Goal: Task Accomplishment & Management: Use online tool/utility

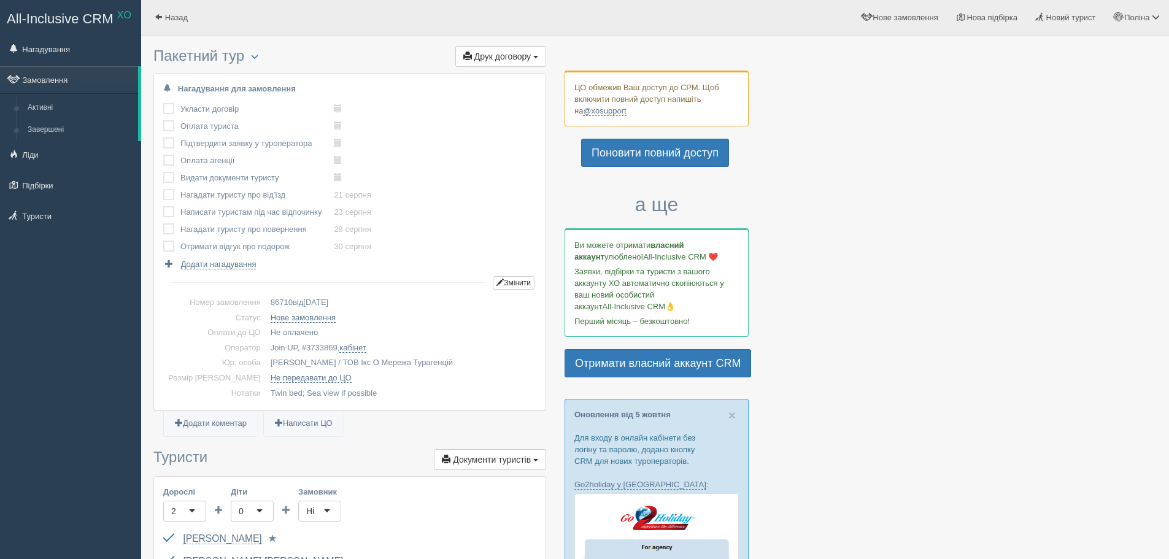
scroll to position [245, 0]
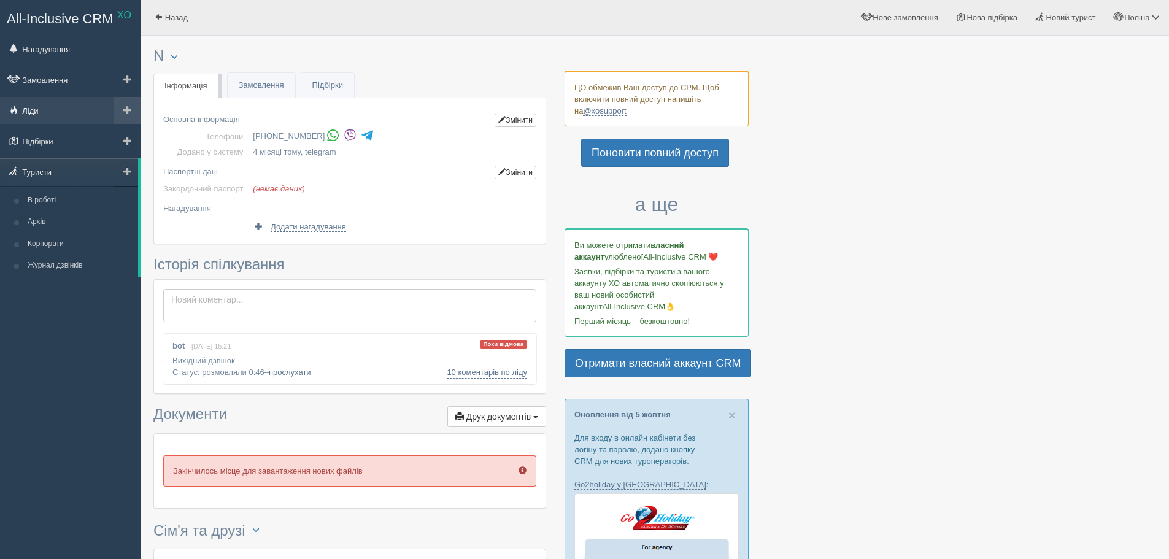
drag, startPoint x: 53, startPoint y: 116, endPoint x: 85, endPoint y: 99, distance: 36.2
click at [53, 116] on link "Ліди" at bounding box center [70, 110] width 141 height 27
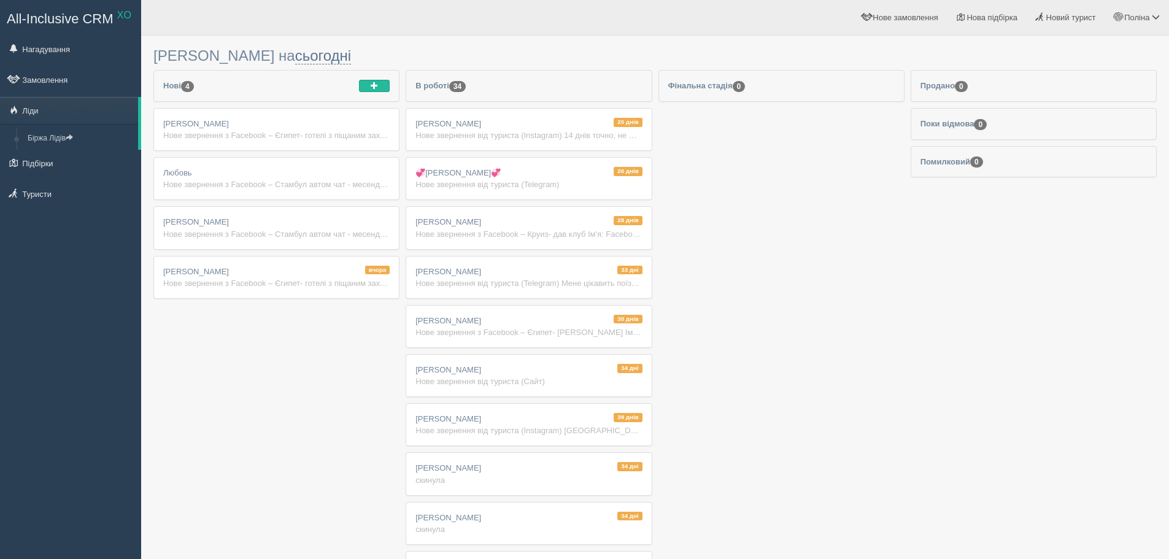
click at [276, 288] on div "Нове звернення з Facebook – Єгипет- готелі з піщаним заходом Ім'я: Facebook 655…" at bounding box center [276, 283] width 226 height 12
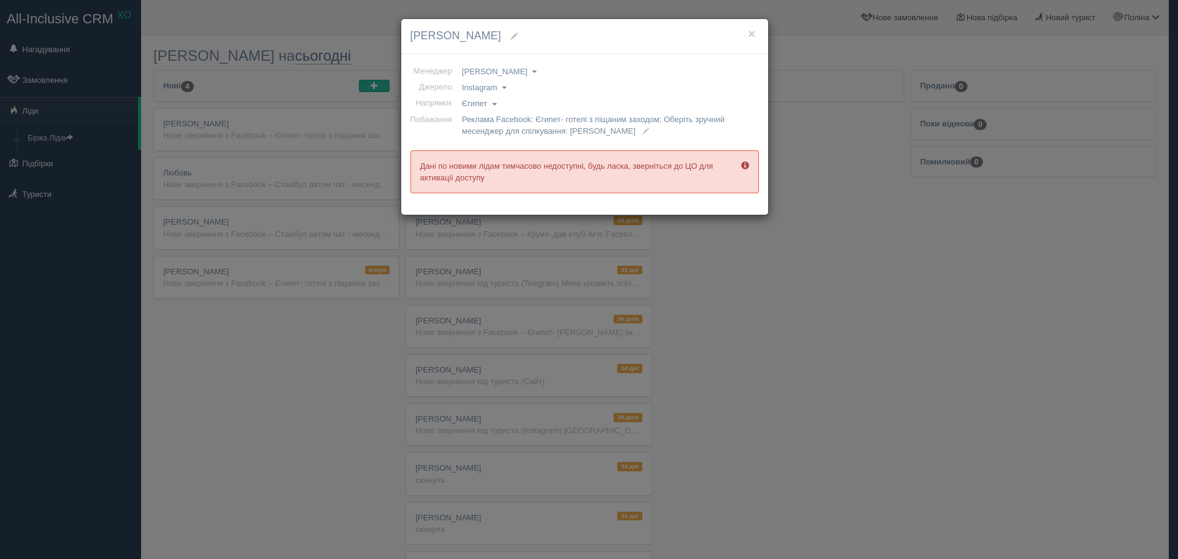
drag, startPoint x: 385, startPoint y: 278, endPoint x: 371, endPoint y: 274, distance: 14.8
click at [384, 278] on div "× Тетяна Мусіловська Менеджер Анна Лещенко Валентина Михайлова Ірина Геня Олена…" at bounding box center [589, 279] width 1178 height 559
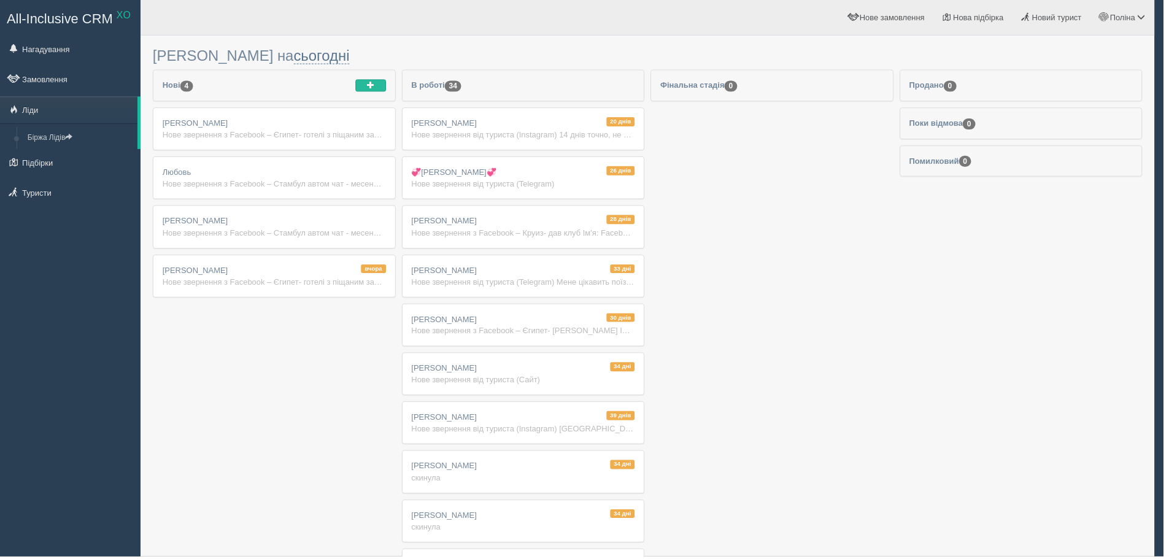
click at [342, 238] on div "Нове звернення з Facebook – Стамбул автом чат - месенджер, тел Ім'я: Facebook 7…" at bounding box center [275, 234] width 225 height 12
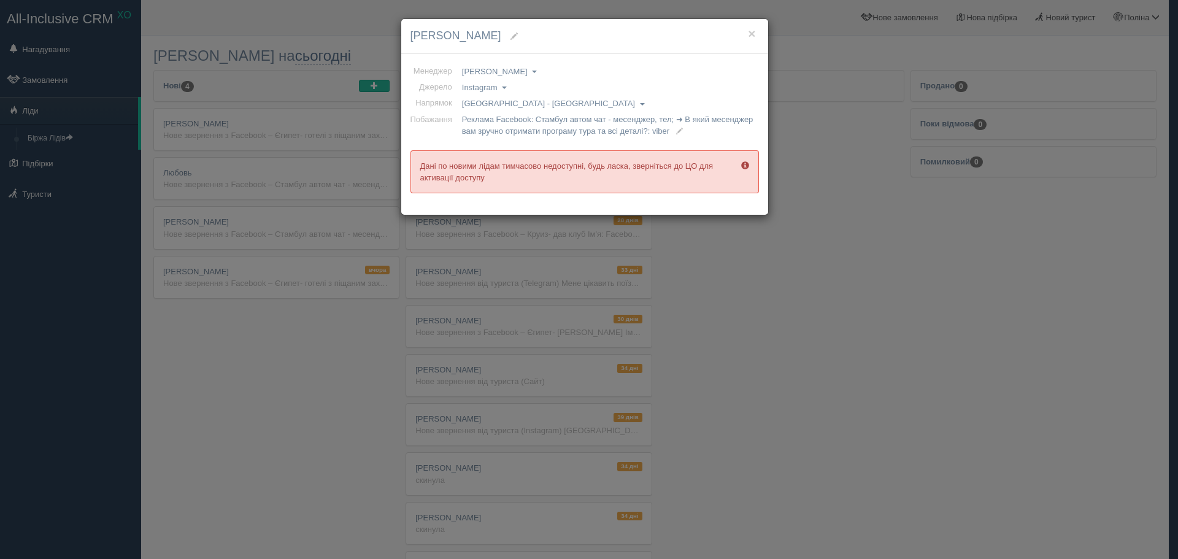
click at [346, 271] on div "× Luda Shulga Менеджер Анна Лещенко Валентина Михайлова Ірина Геня Олена Гапоне…" at bounding box center [589, 279] width 1178 height 559
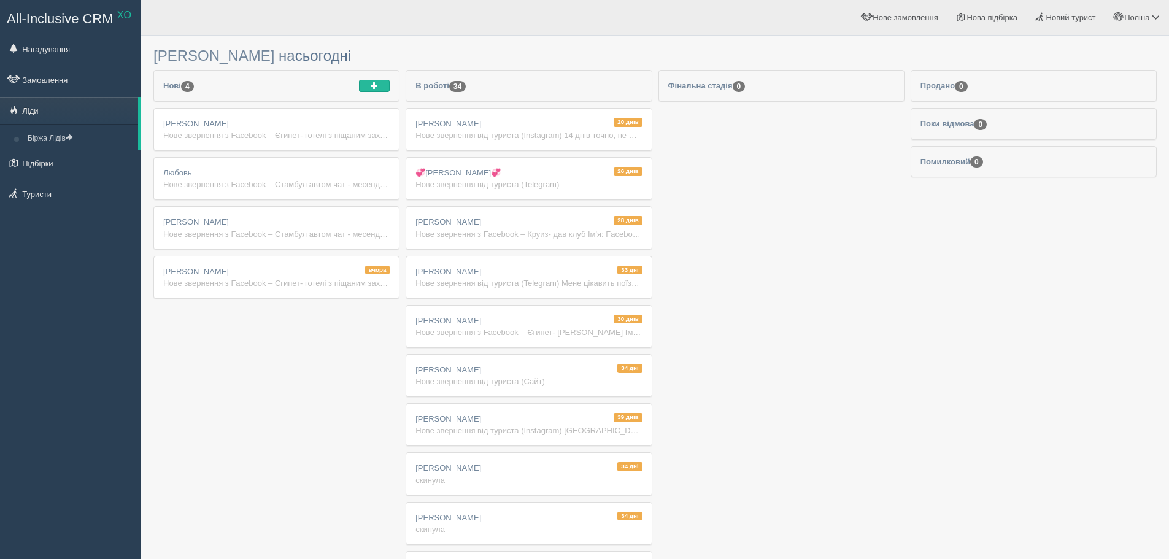
click at [346, 271] on div "вчора Тетяна Мусіловська Нове звернення з Facebook – Єгипет- готелі з піщаним з…" at bounding box center [276, 278] width 245 height 42
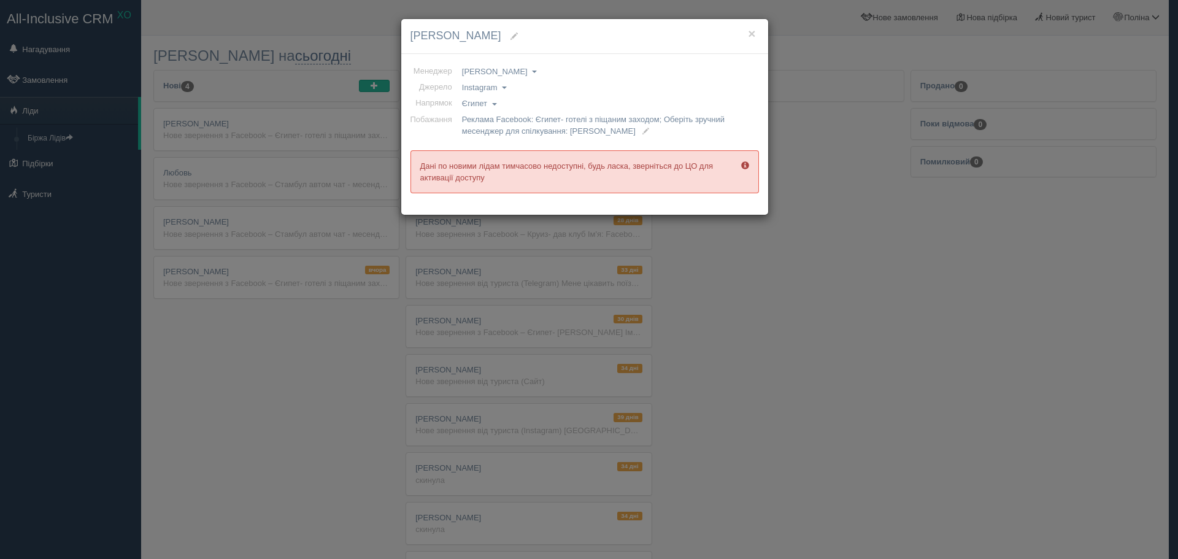
click at [642, 530] on div "× Тетяна Мусіловська Менеджер Анна Лещенко Валентина Михайлова Ірина Геня Олена…" at bounding box center [589, 279] width 1178 height 559
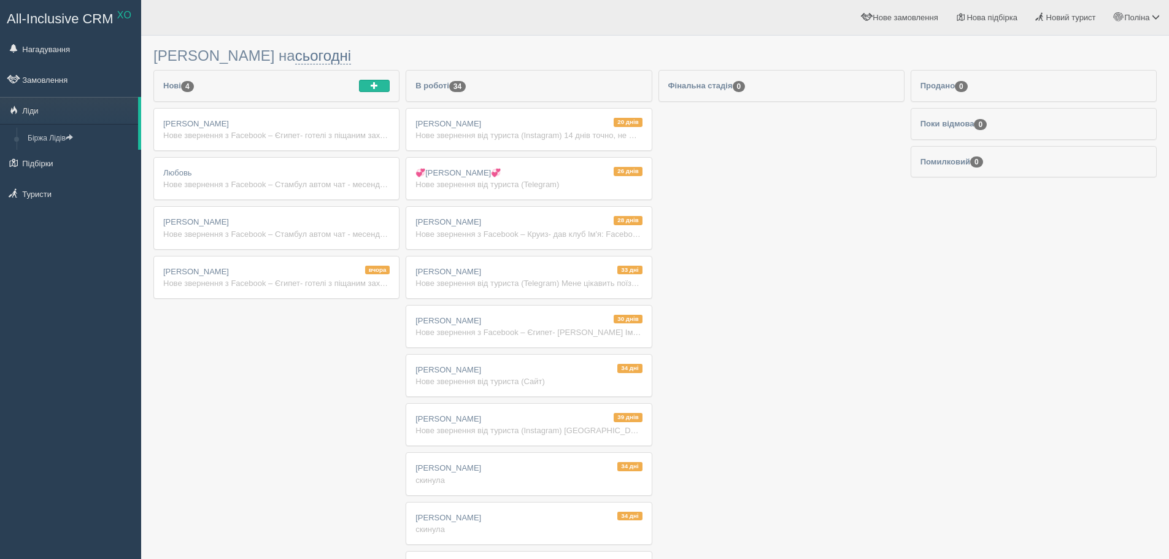
click at [601, 385] on div "Нове звернення від туриста (Сайт)" at bounding box center [528, 382] width 226 height 12
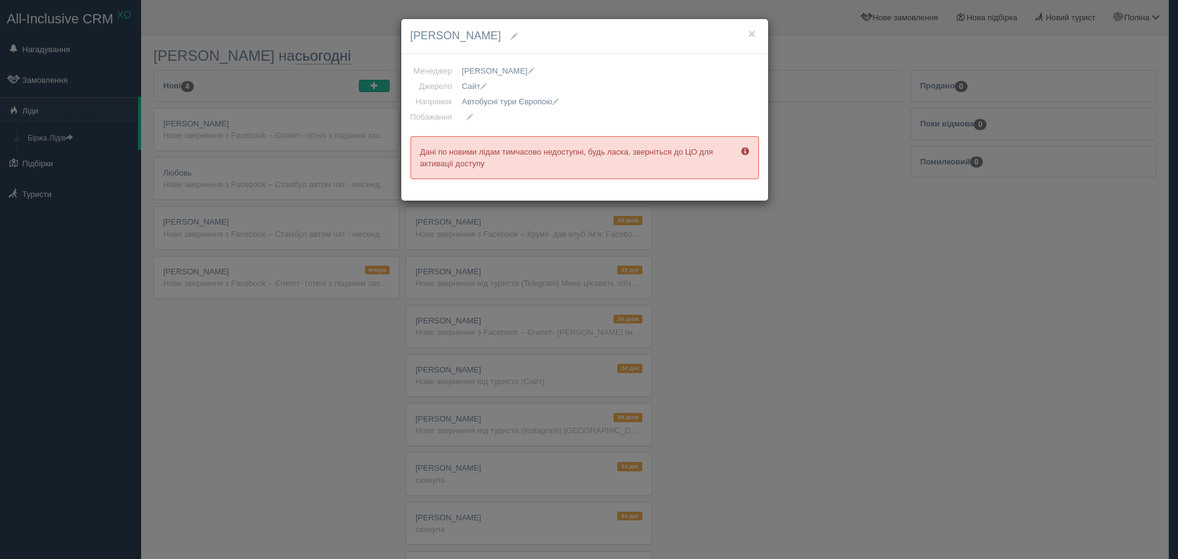
click at [623, 406] on div "× Yana Sosnova Менеджер Анна Лещенко Валентина Михайлова Ірина Геня Олена Гапон…" at bounding box center [589, 279] width 1178 height 559
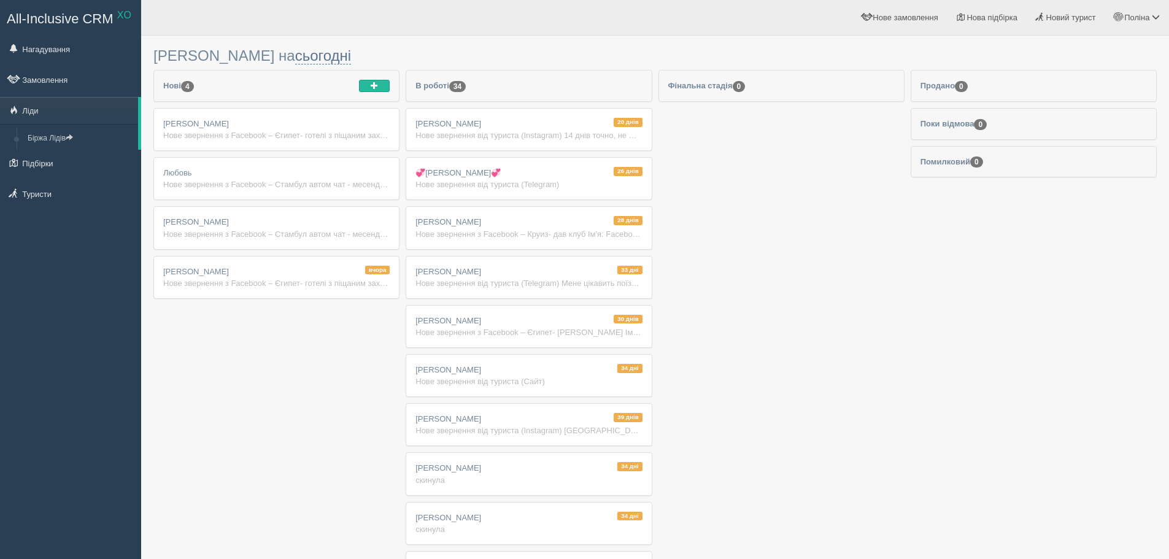
click at [369, 289] on div "вчора Тетяна Мусіловська Нове звернення з Facebook – Єгипет- готелі з піщаним з…" at bounding box center [276, 278] width 245 height 42
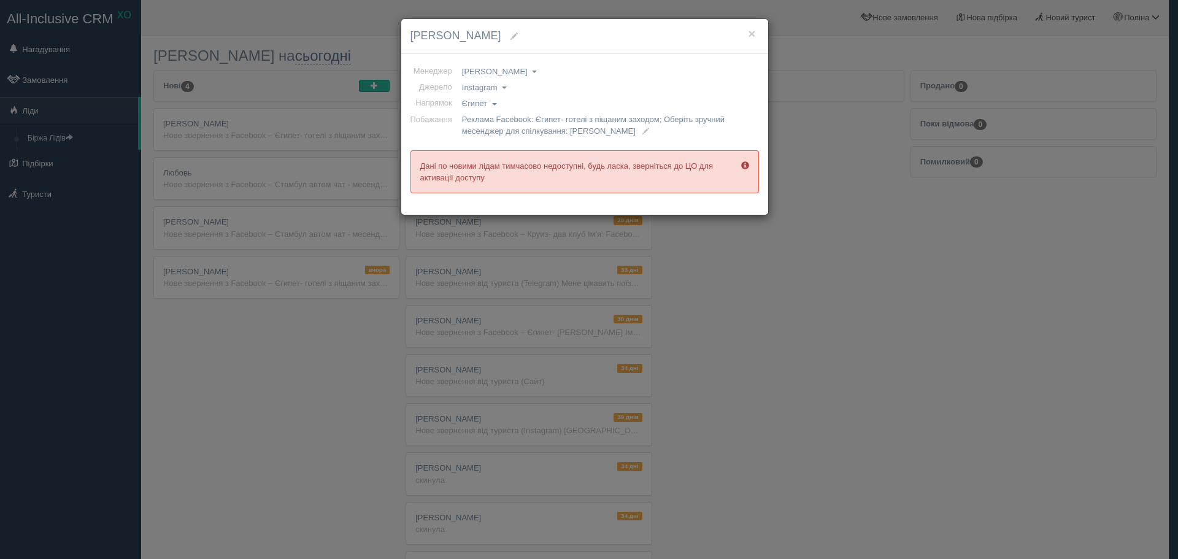
drag, startPoint x: 607, startPoint y: 180, endPoint x: 662, endPoint y: 178, distance: 54.7
click at [612, 180] on div "Дані по новими лідам тимчасово недоступні, будь ласка, зверніться до ЦО для акт…" at bounding box center [585, 171] width 349 height 43
click at [743, 164] on span at bounding box center [745, 165] width 8 height 8
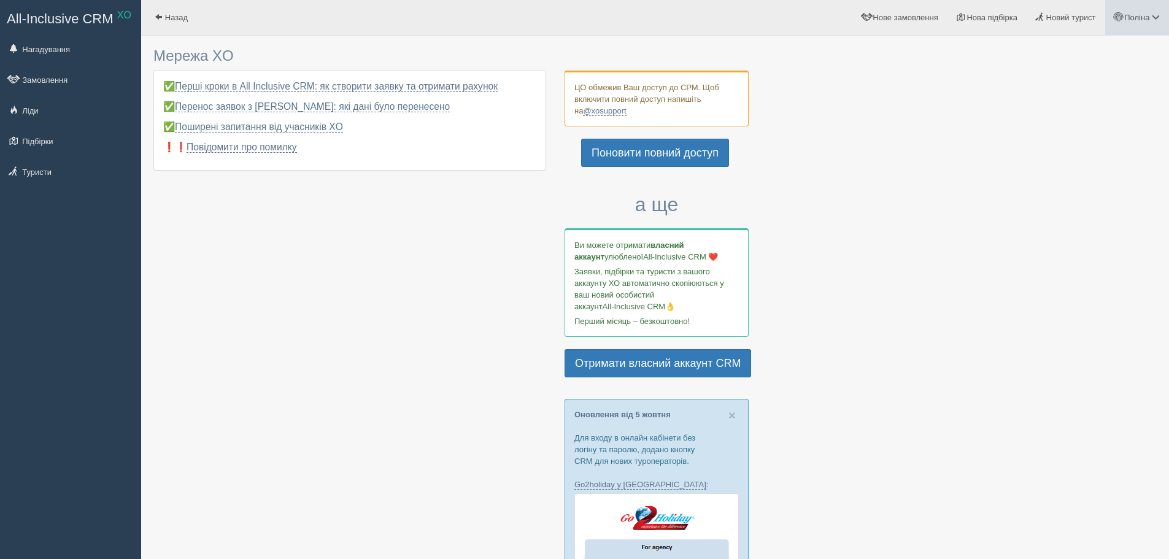
click at [1139, 26] on link "Поліна" at bounding box center [1137, 17] width 64 height 35
click at [1088, 158] on link "Вихід" at bounding box center [1102, 159] width 134 height 26
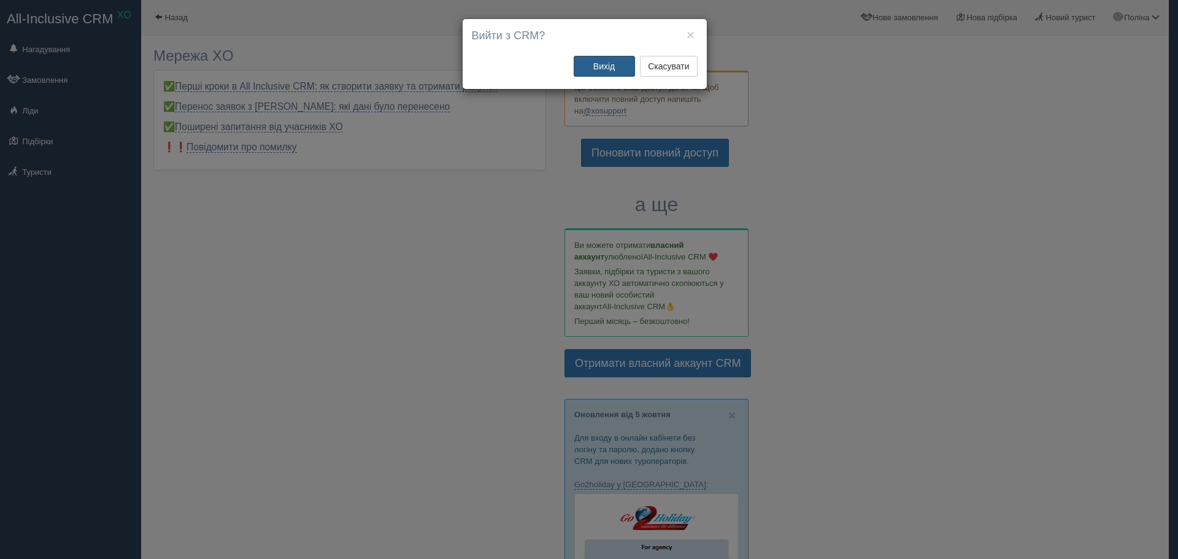
click at [627, 66] on button "Вихід" at bounding box center [604, 66] width 61 height 21
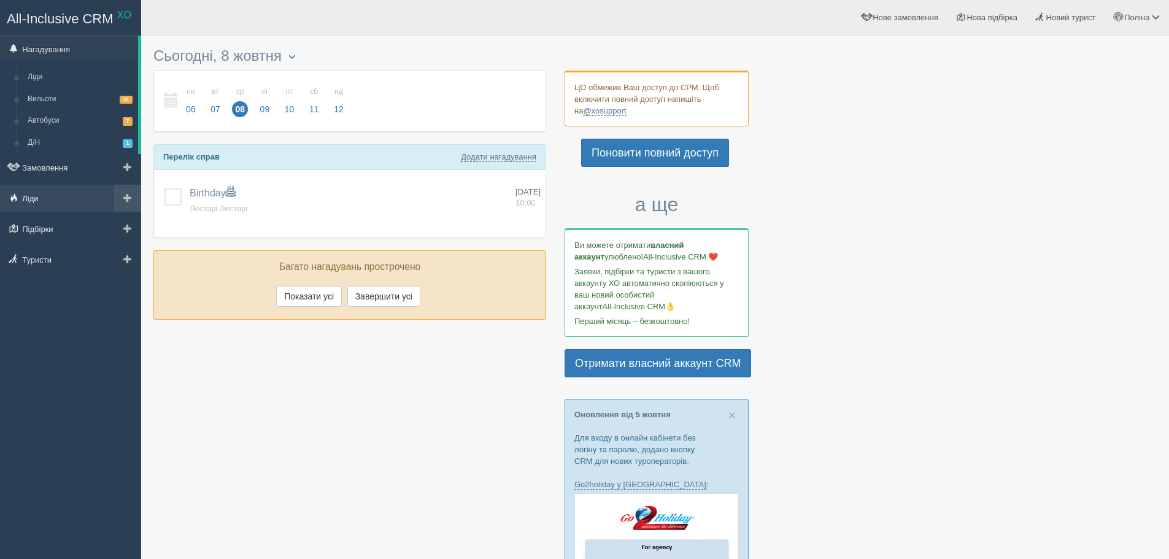
click at [48, 203] on link "Ліди" at bounding box center [70, 198] width 141 height 27
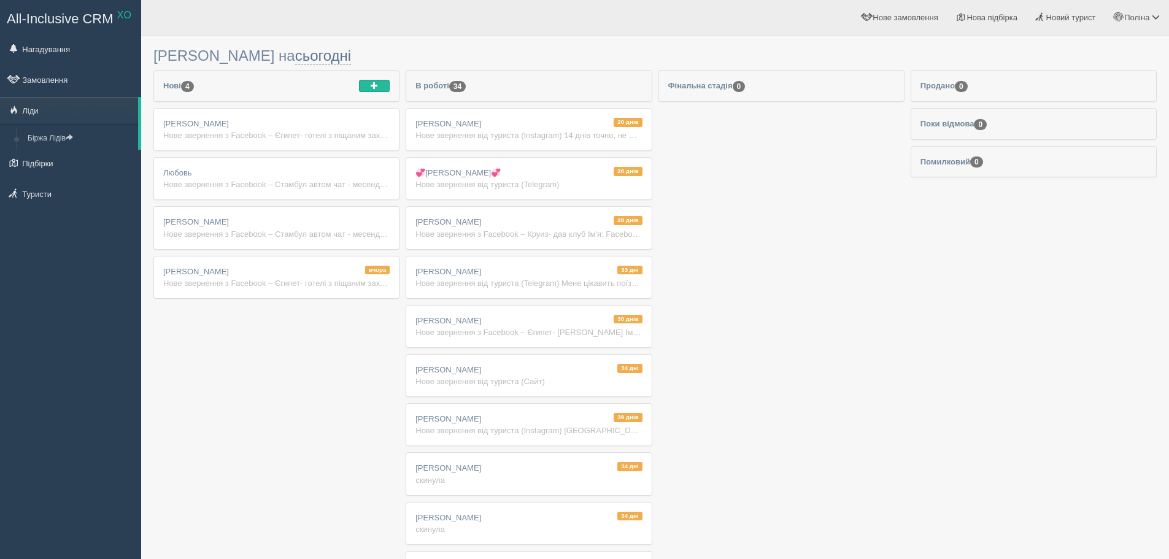
click at [269, 214] on div "[PERSON_NAME] Нове звернення з Facebook – Стамбул автом чат - месенджер, тел Ім…" at bounding box center [276, 228] width 245 height 42
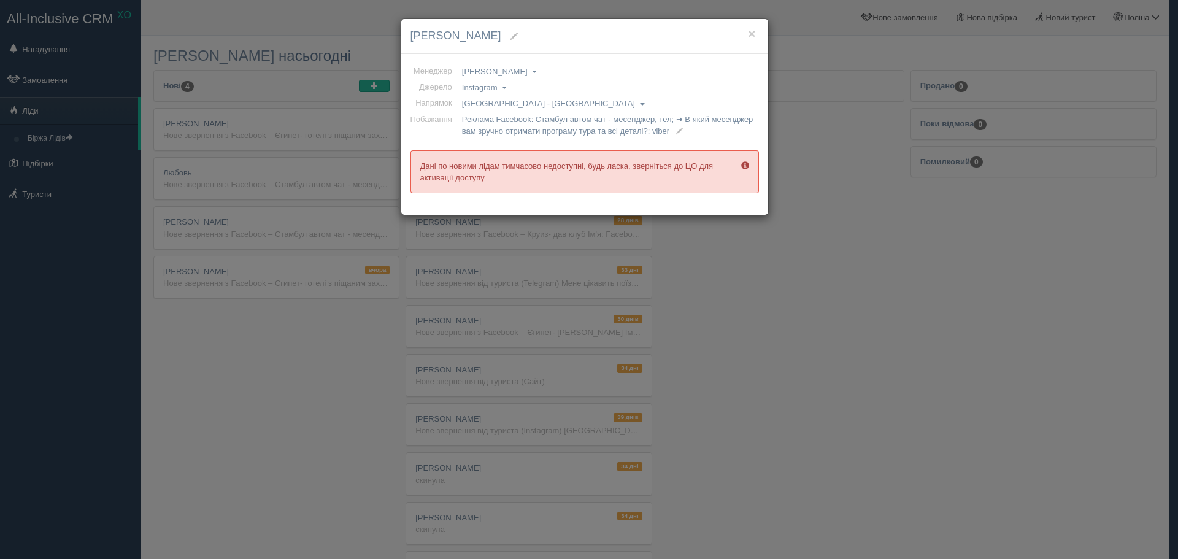
click at [276, 218] on div "× [PERSON_NAME] Менеджер [PERSON_NAME] [PERSON_NAME] [PERSON_NAME] [PERSON_NAME…" at bounding box center [589, 279] width 1178 height 559
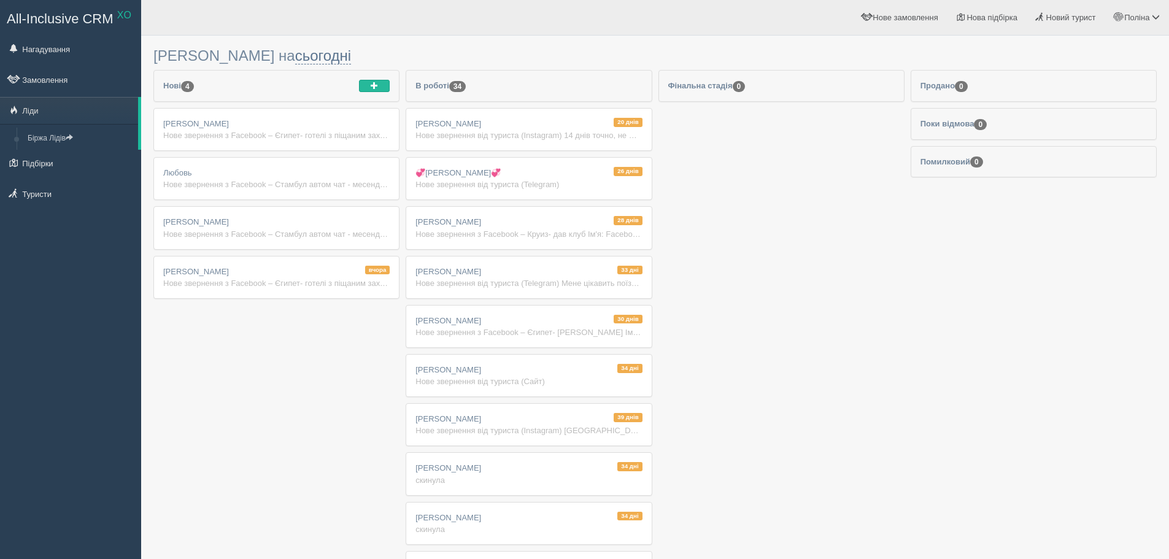
click at [323, 277] on div "Нове звернення з Facebook – Єгипет- готелі з піщаним заходом Ім'я: Facebook 655…" at bounding box center [276, 283] width 226 height 12
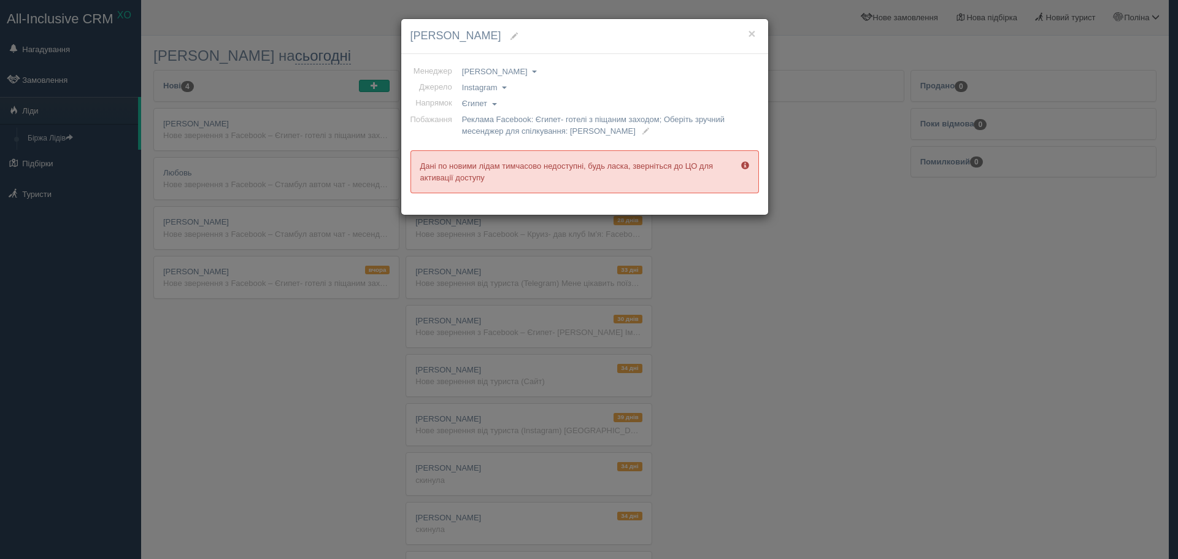
click at [324, 299] on div "× Тетяна Мусіловська Менеджер Анна Лещенко Валентина Михайлова Ірина Геня Олена…" at bounding box center [589, 279] width 1178 height 559
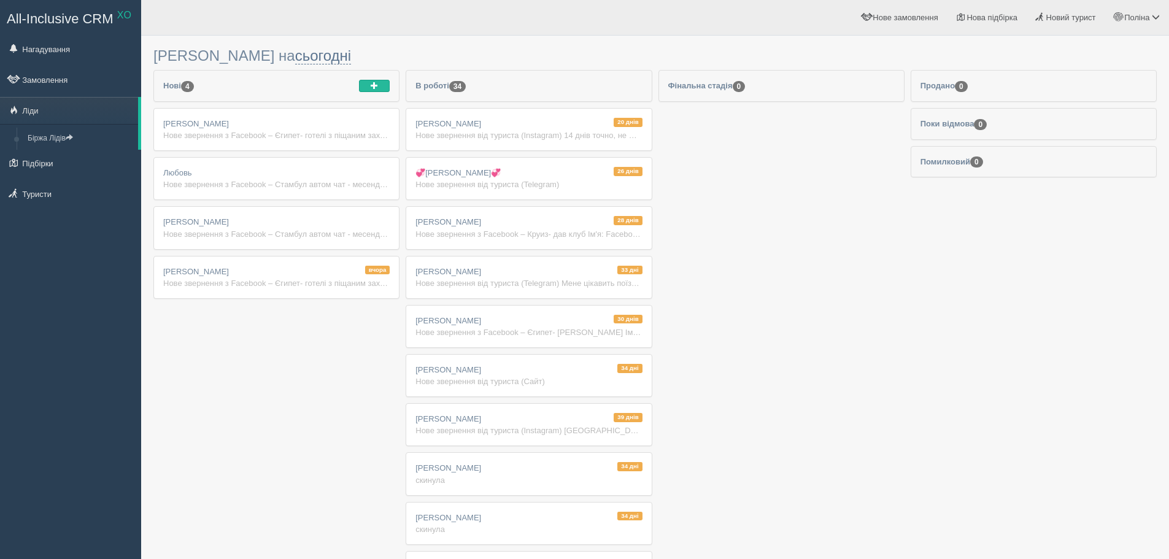
click at [435, 139] on div "Нове звернення від туриста (Instagram) 14 днів точно, не менше" at bounding box center [528, 135] width 226 height 12
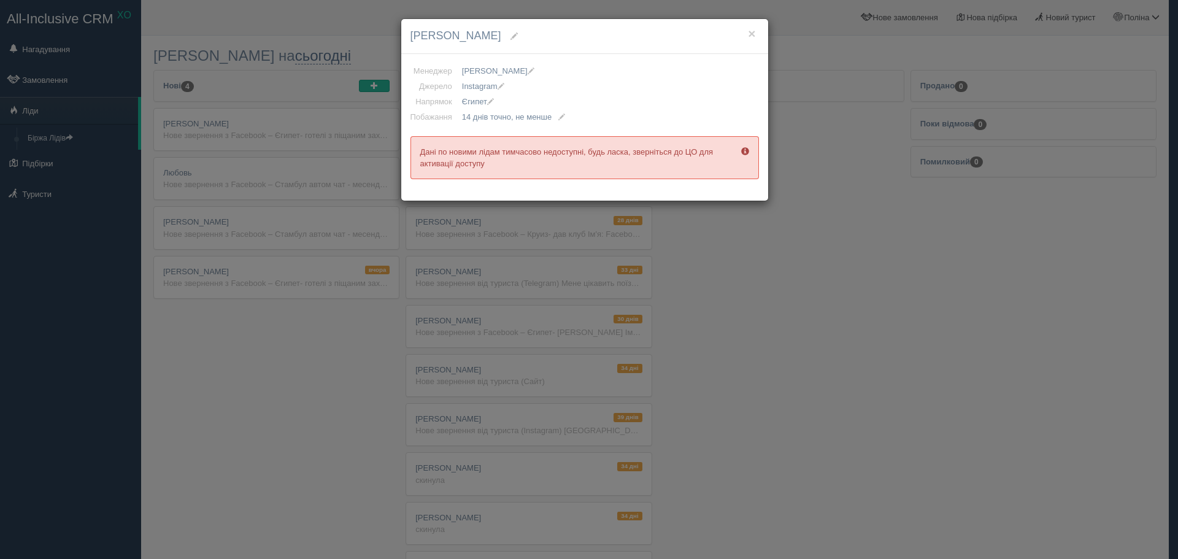
click at [415, 306] on div "× Танюшка Менеджер Анна Лещенко Валентина Михайлова Ірина Геня Олена Гапоненко …" at bounding box center [589, 279] width 1178 height 559
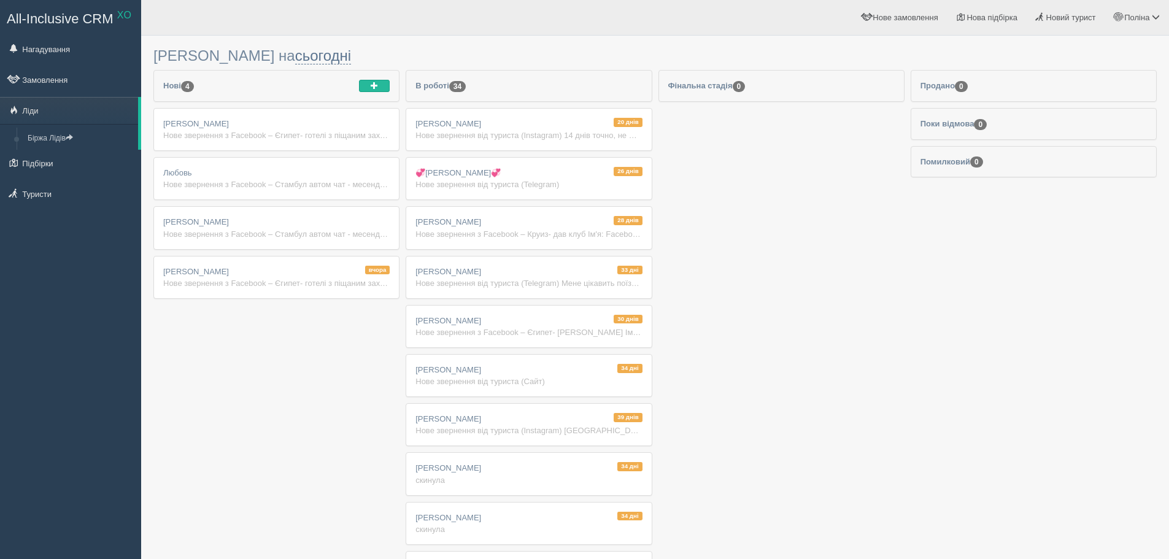
click at [341, 198] on div "Любовь Нове звернення з Facebook – Стамбул автом чат - месенджер, тел Ім'я: Fac…" at bounding box center [276, 179] width 245 height 42
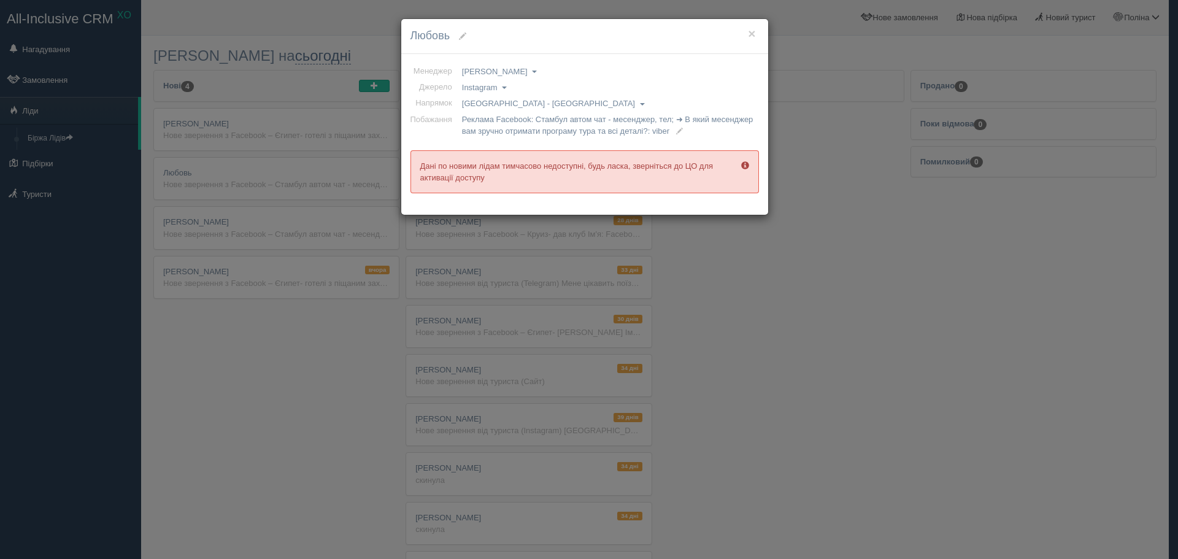
drag, startPoint x: 255, startPoint y: 107, endPoint x: 137, endPoint y: 29, distance: 141.5
click at [242, 100] on div "× Любовь Менеджер Анна Лещенко Валентина Михайлова Ірина Геня Олена Гапоненко П…" at bounding box center [589, 279] width 1178 height 559
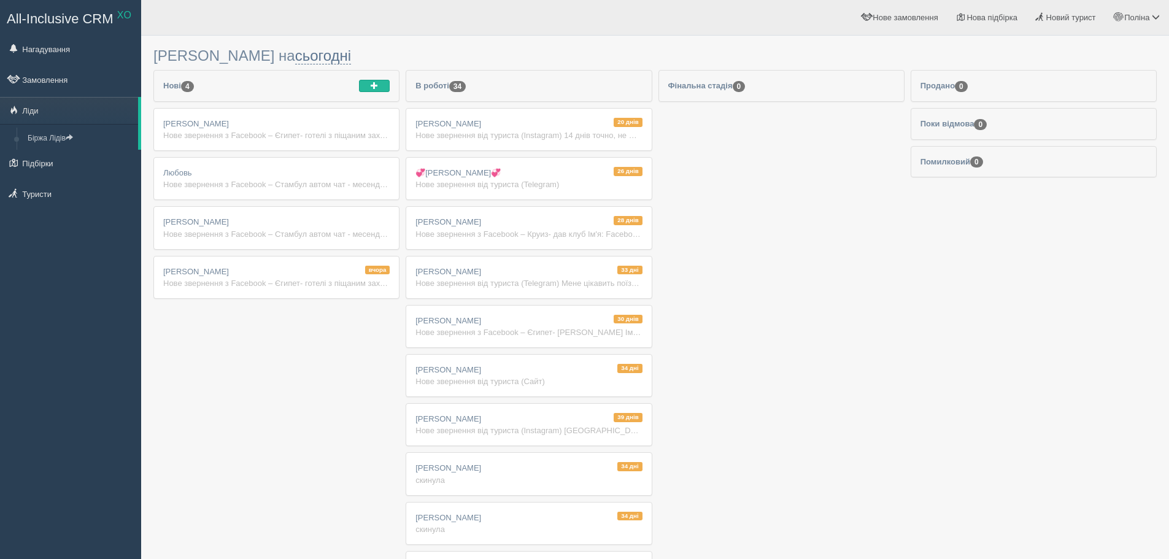
click at [442, 425] on div "Нове звернення від туриста (Instagram) Занзібар. ріу" at bounding box center [528, 431] width 226 height 12
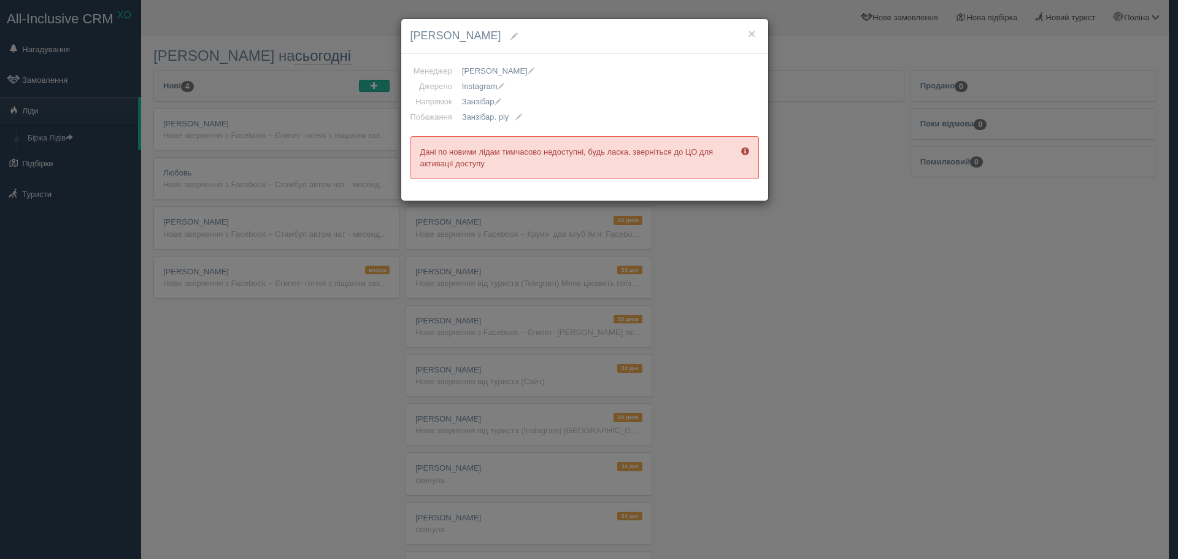
click at [438, 426] on div "× Светлана Белоконь Менеджер Анна Лещенко Валентина Михайлова Ірина Геня Олена …" at bounding box center [589, 279] width 1178 height 559
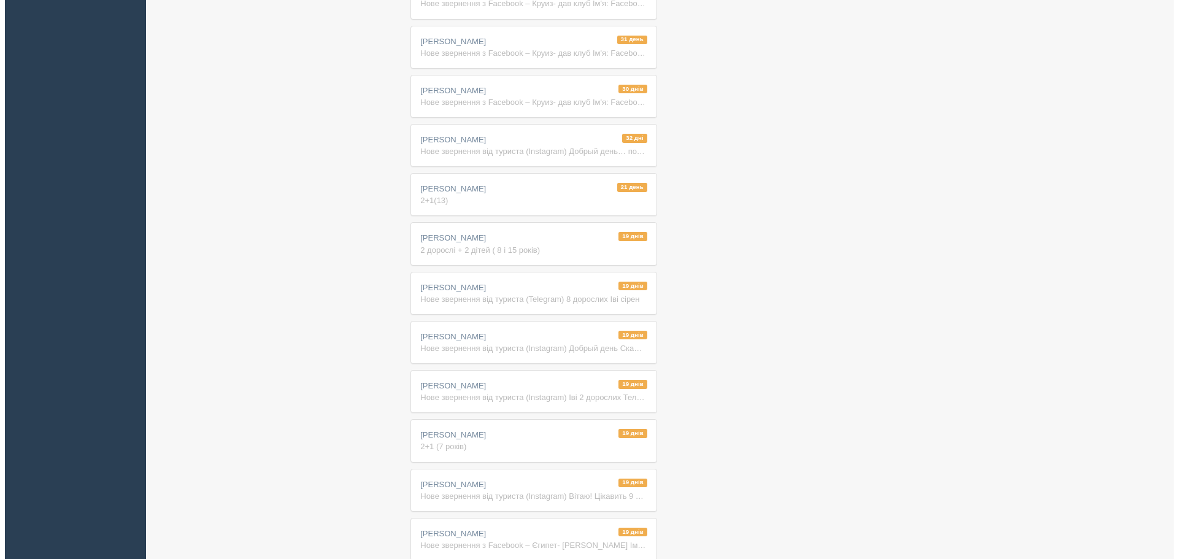
scroll to position [1278, 0]
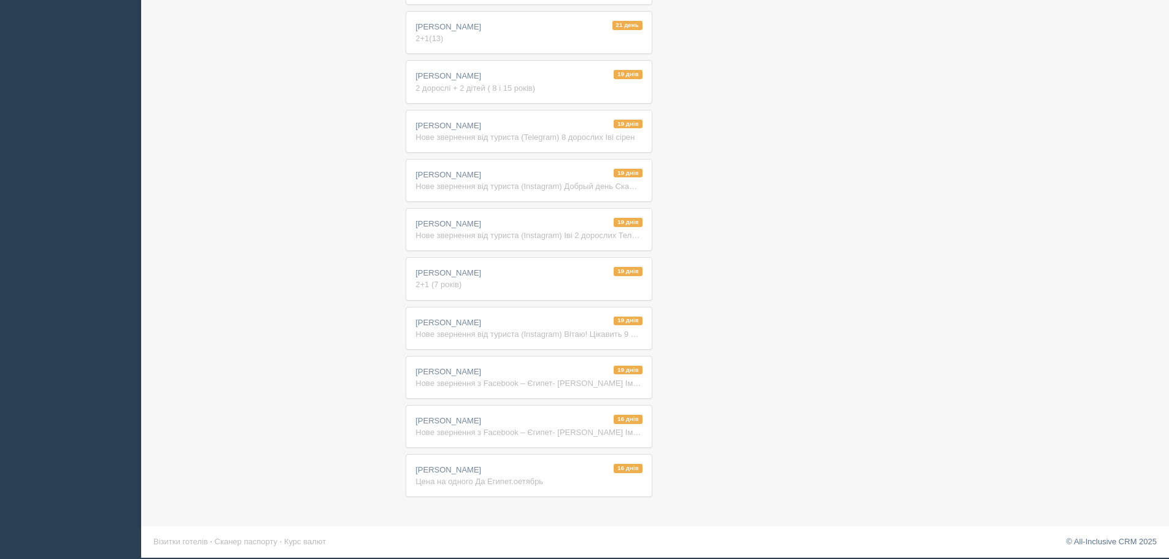
click at [590, 429] on div "Нове звернення з Facebook – Єгипет- Ivy Cyrene Ім'я: Facebook 1512025486656785 …" at bounding box center [528, 433] width 226 height 12
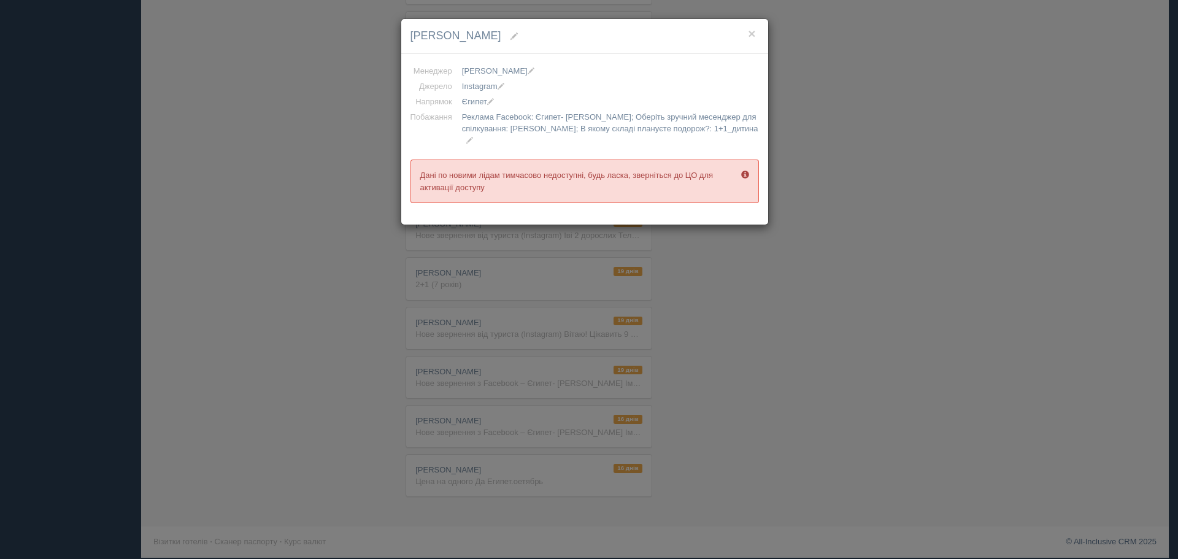
click at [746, 236] on div "× Татьяна Стулий Менеджер Анна Лещенко Валентина Михайлова Ірина Геня Олена Гап…" at bounding box center [589, 279] width 1178 height 559
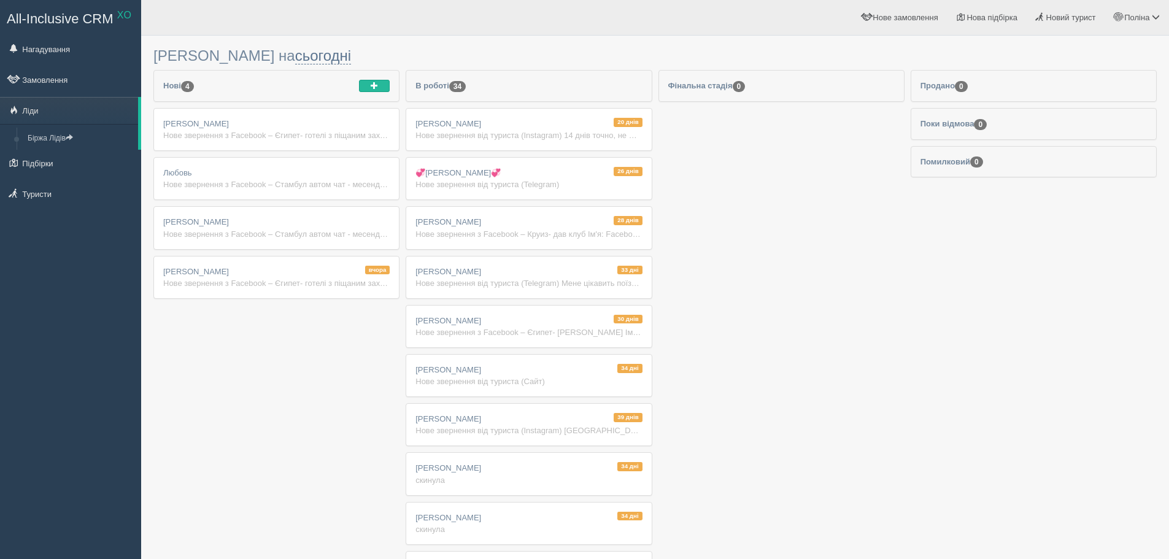
drag, startPoint x: 361, startPoint y: 533, endPoint x: 368, endPoint y: 530, distance: 7.2
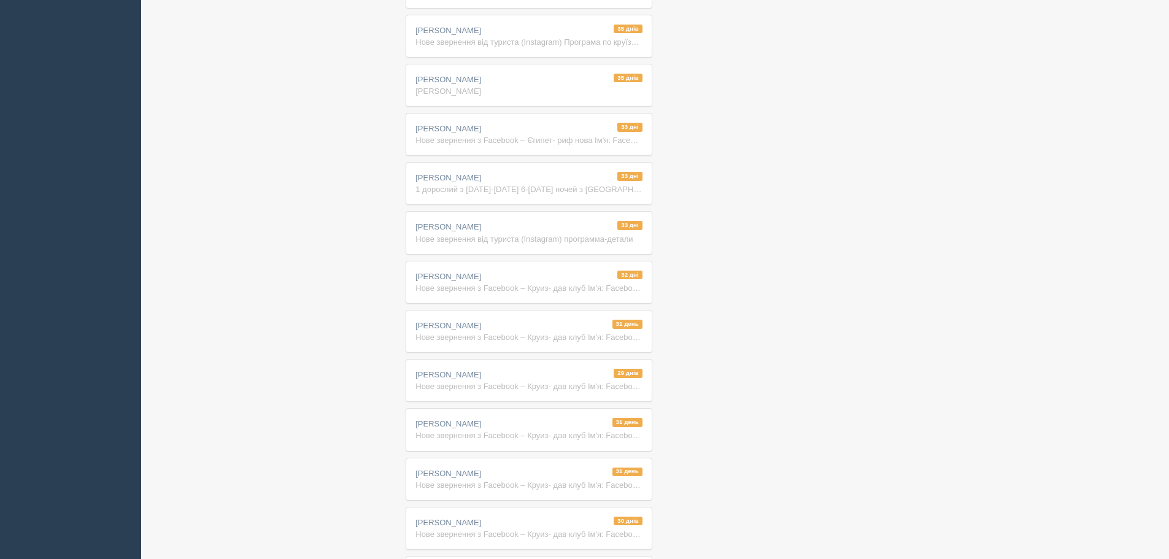
scroll to position [1278, 0]
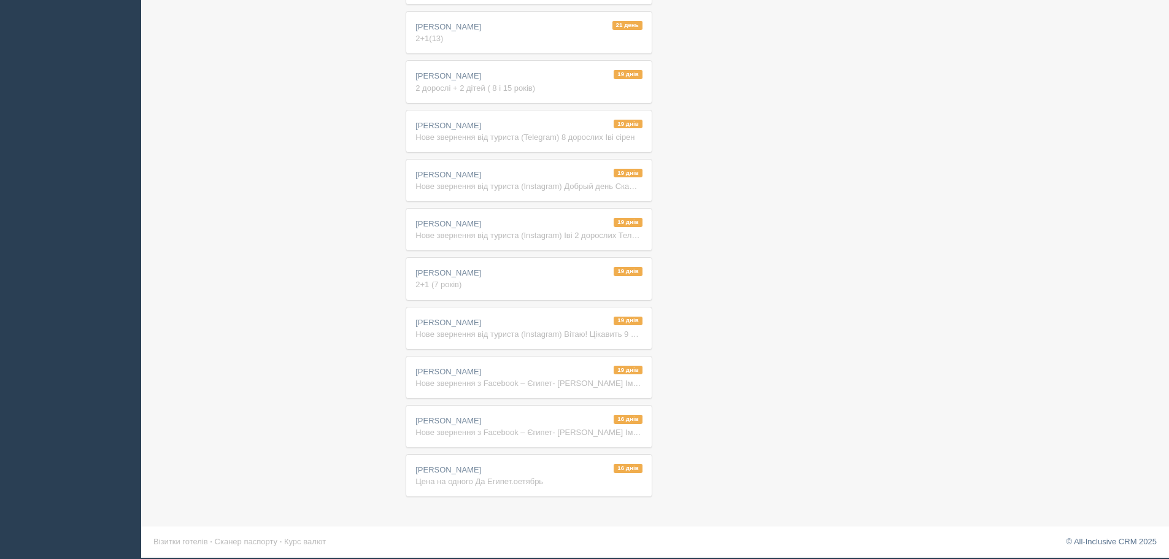
drag, startPoint x: 347, startPoint y: 338, endPoint x: 347, endPoint y: 539, distance: 201.3
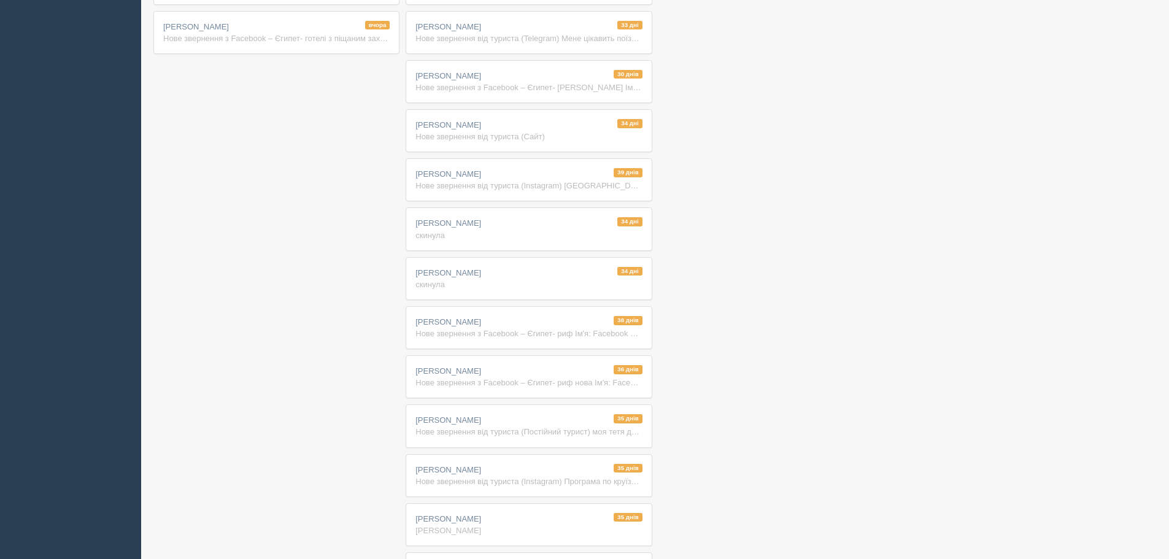
scroll to position [0, 0]
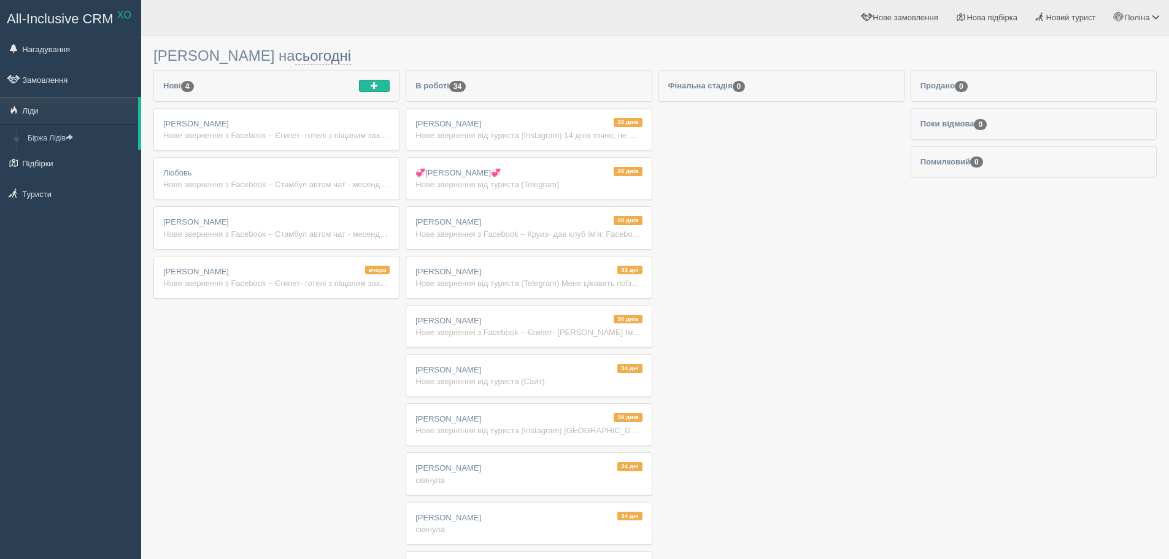
drag, startPoint x: 887, startPoint y: 328, endPoint x: 933, endPoint y: 137, distance: 196.5
drag, startPoint x: 1102, startPoint y: 228, endPoint x: 828, endPoint y: 218, distance: 274.5
click at [260, 291] on div "вчора Тетяна Мусіловська Нове звернення з Facebook – Єгипет- готелі з піщаним з…" at bounding box center [276, 278] width 245 height 42
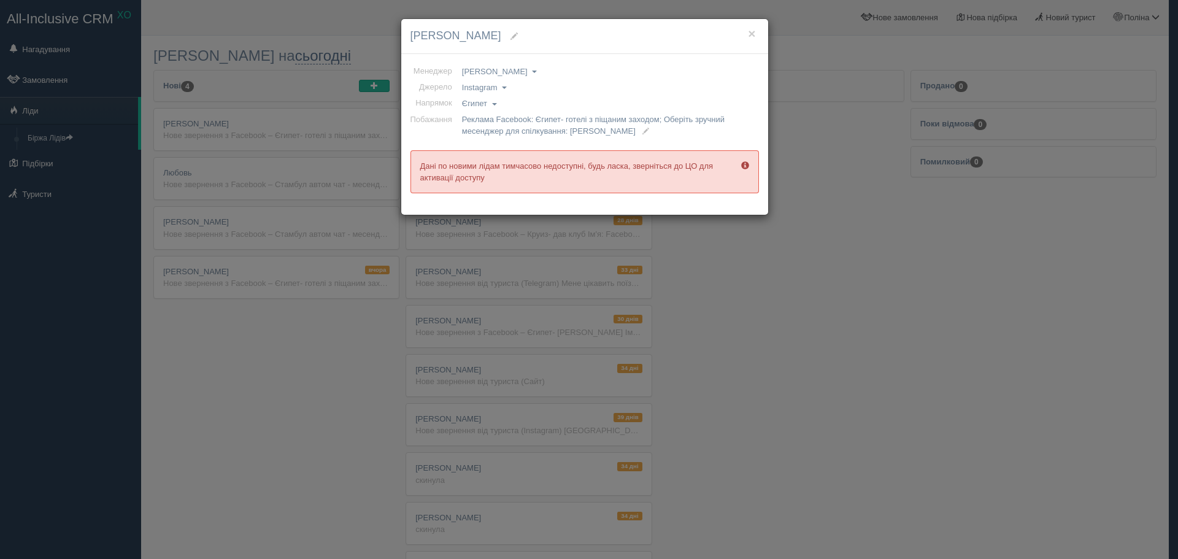
click at [326, 403] on div "× Тетяна Мусіловська Менеджер Анна Лещенко Валентина Михайлова Ірина Геня Олена…" at bounding box center [589, 279] width 1178 height 559
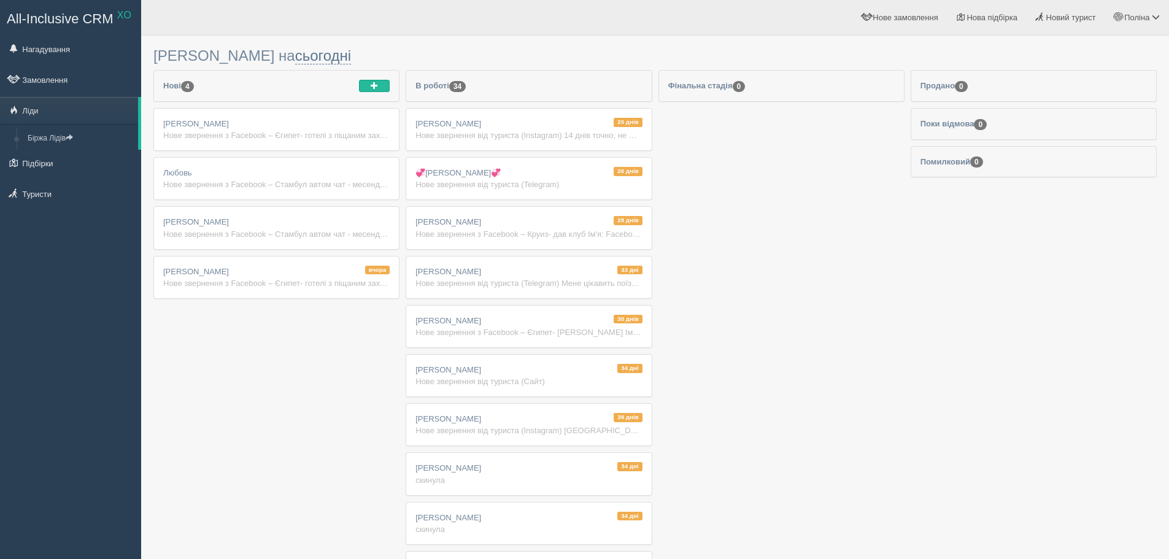
click at [309, 277] on div "Нове звернення з Facebook – Єгипет- готелі з піщаним заходом Ім'я: Facebook [PH…" at bounding box center [276, 283] width 226 height 12
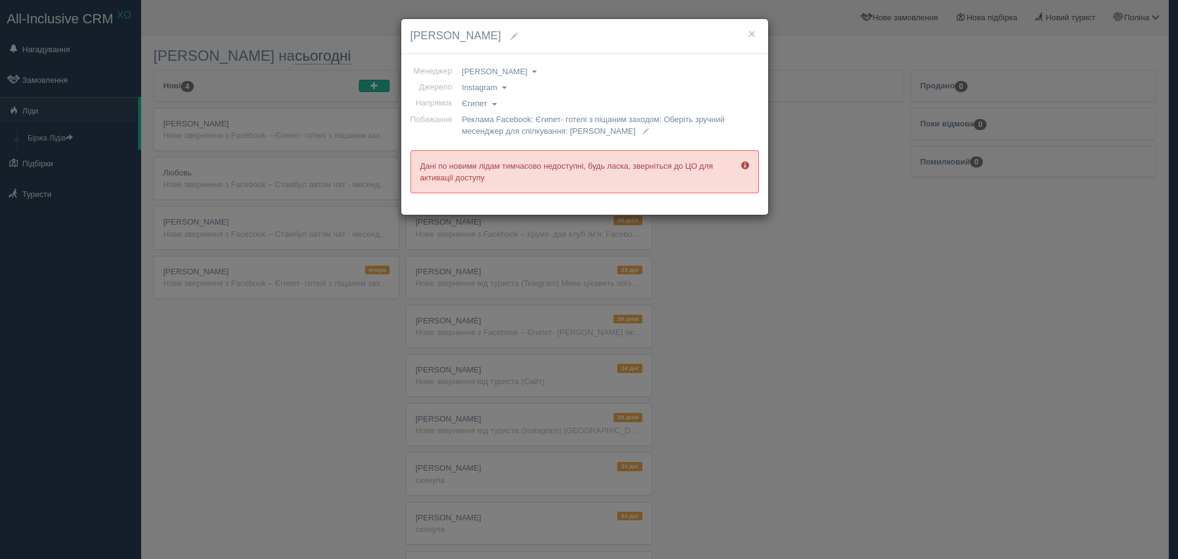
click at [948, 281] on div "× Тетяна Мусіловська Менеджер Анна Лещенко Валентина Михайлова Ірина Геня Олена…" at bounding box center [589, 279] width 1178 height 559
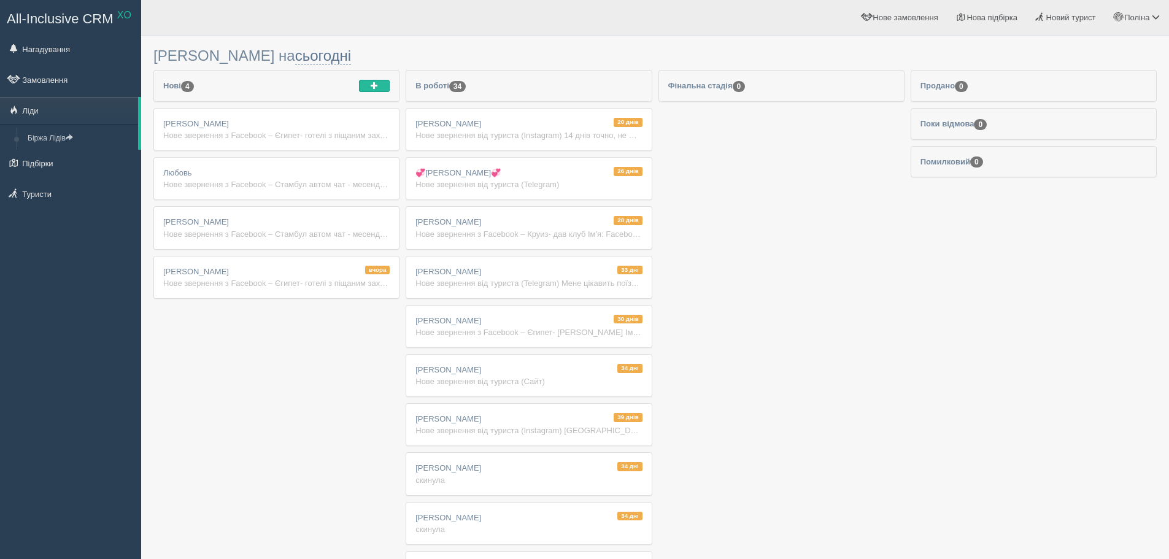
drag, startPoint x: 1099, startPoint y: 384, endPoint x: 761, endPoint y: 472, distance: 348.9
click at [363, 276] on div "вчора Тетяна Мусіловська Нове звернення з Facebook – Єгипет- готелі з піщаним з…" at bounding box center [276, 278] width 245 height 42
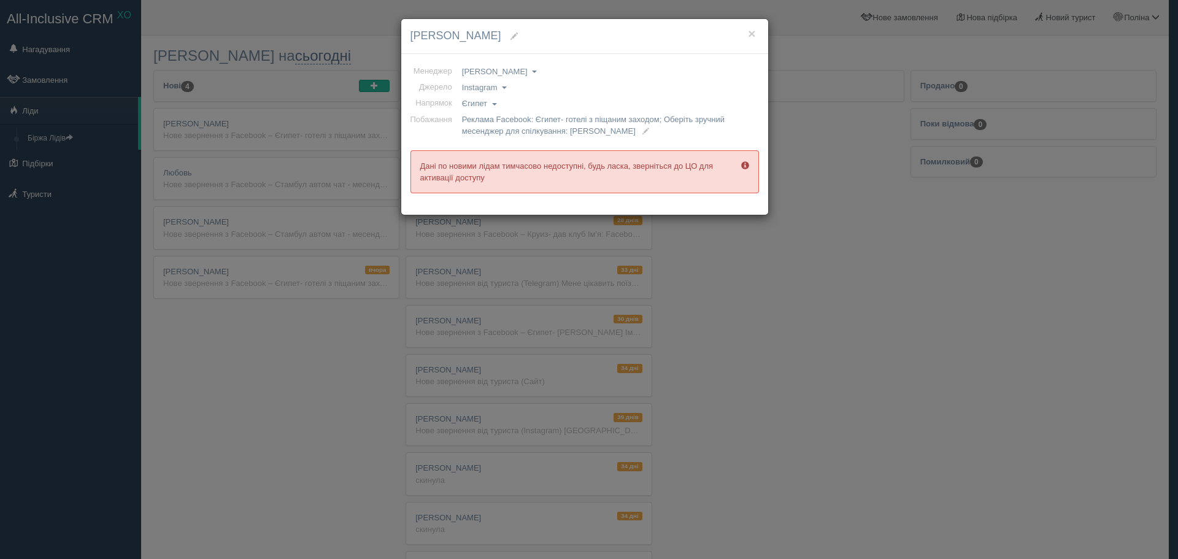
click at [358, 293] on div "× Тетяна Мусіловська Менеджер Анна Лещенко Валентина Михайлова Ірина Геня Олена…" at bounding box center [589, 279] width 1178 height 559
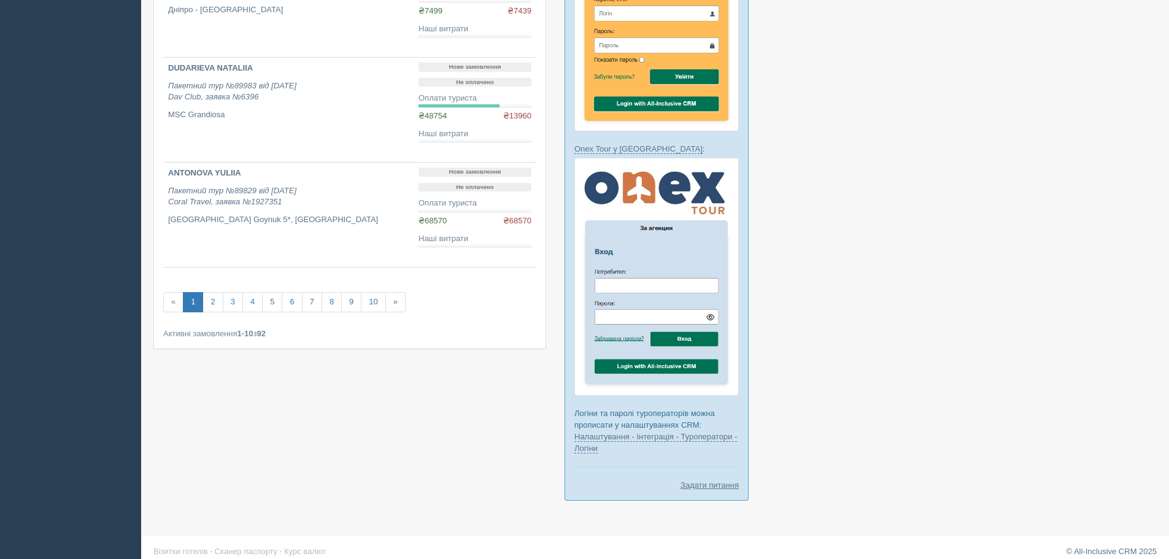
scroll to position [867, 0]
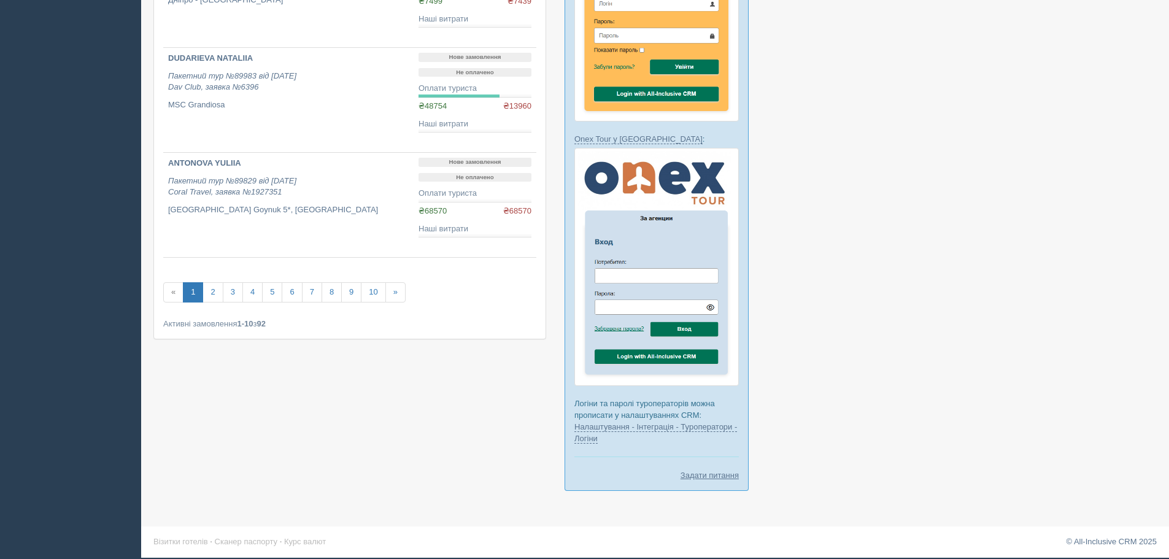
click at [192, 296] on link "1" at bounding box center [193, 292] width 20 height 20
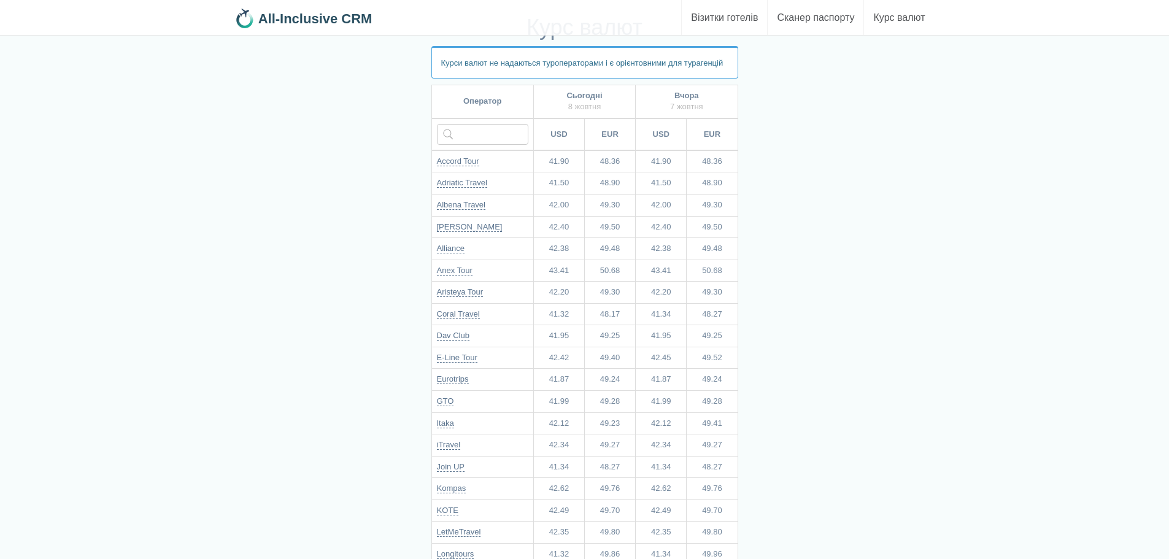
scroll to position [61, 0]
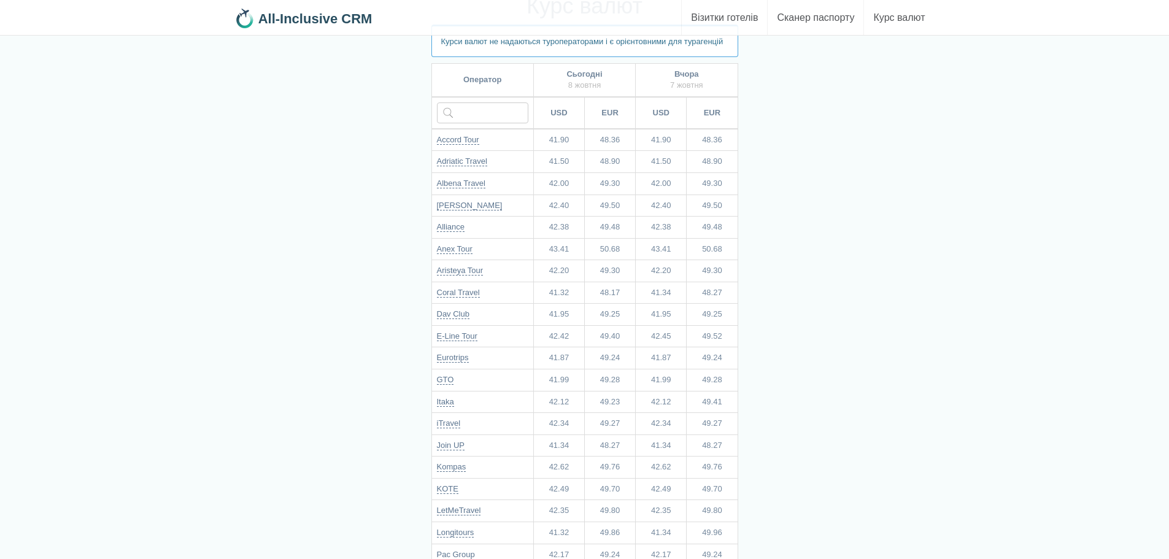
drag, startPoint x: 619, startPoint y: 213, endPoint x: 601, endPoint y: 214, distance: 17.8
click at [601, 214] on td "49.50" at bounding box center [610, 206] width 51 height 22
copy td "49.50"
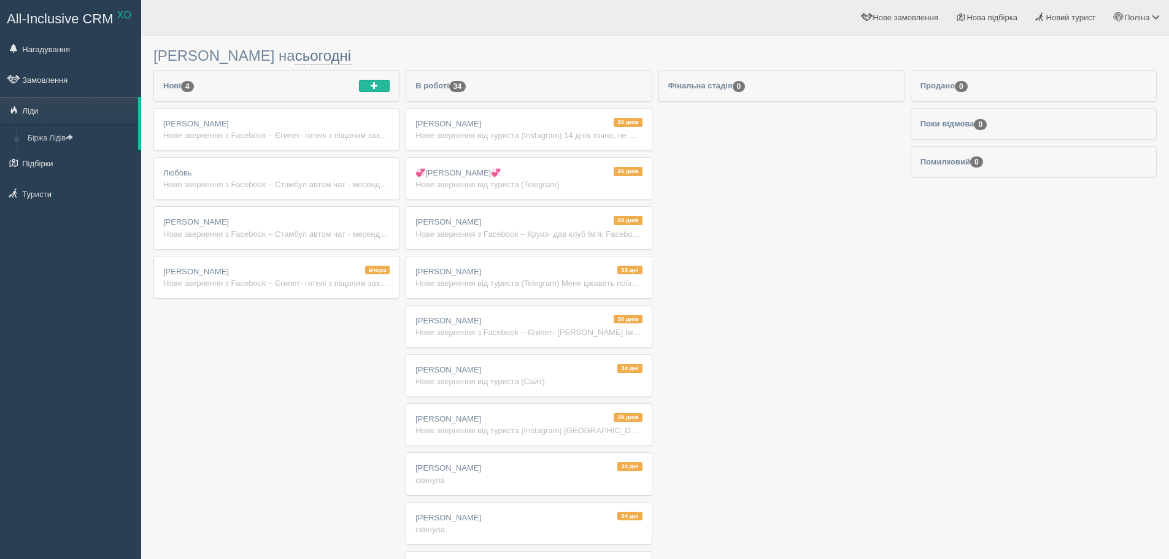
click at [322, 287] on div "Нове звернення з Facebook – Єгипет- готелі з піщаним заходом Ім'я: Facebook [PH…" at bounding box center [276, 283] width 226 height 12
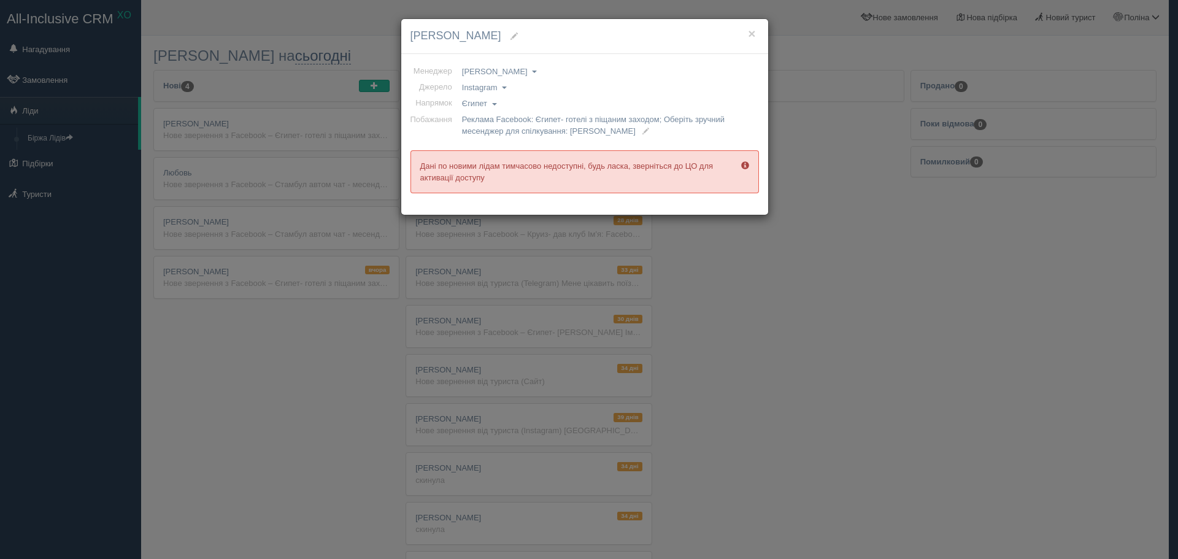
click at [322, 287] on div "× Тетяна Мусіловська Менеджер Анна Лещенко Валентина Михайлова Ірина Геня Олена…" at bounding box center [589, 279] width 1178 height 559
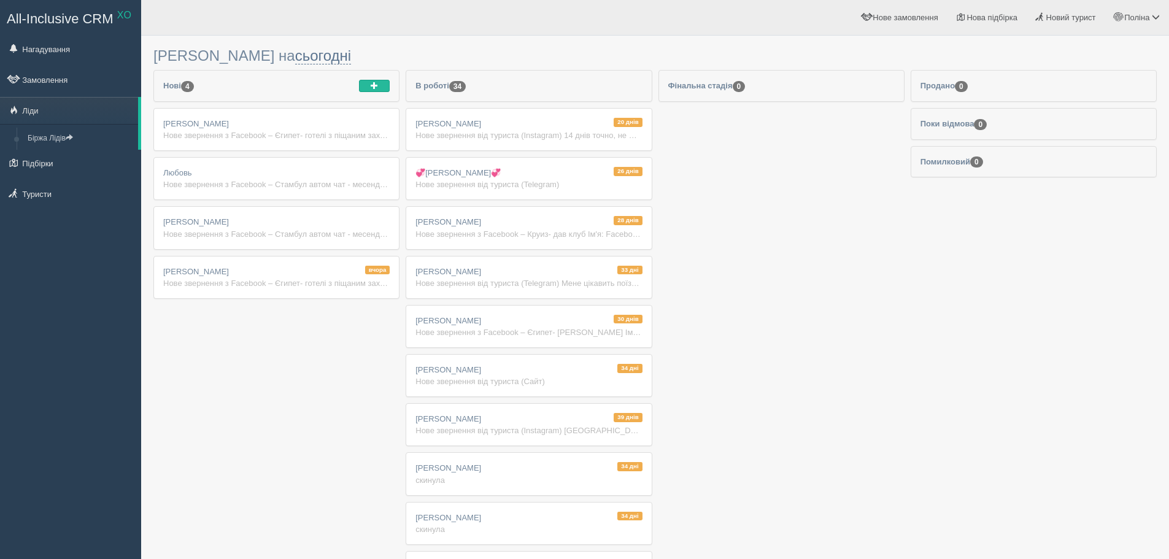
click at [365, 209] on div "Luda Shulga Нове звернення з Facebook – Стамбул автом чат - месенджер, тел Ім'я…" at bounding box center [276, 228] width 245 height 42
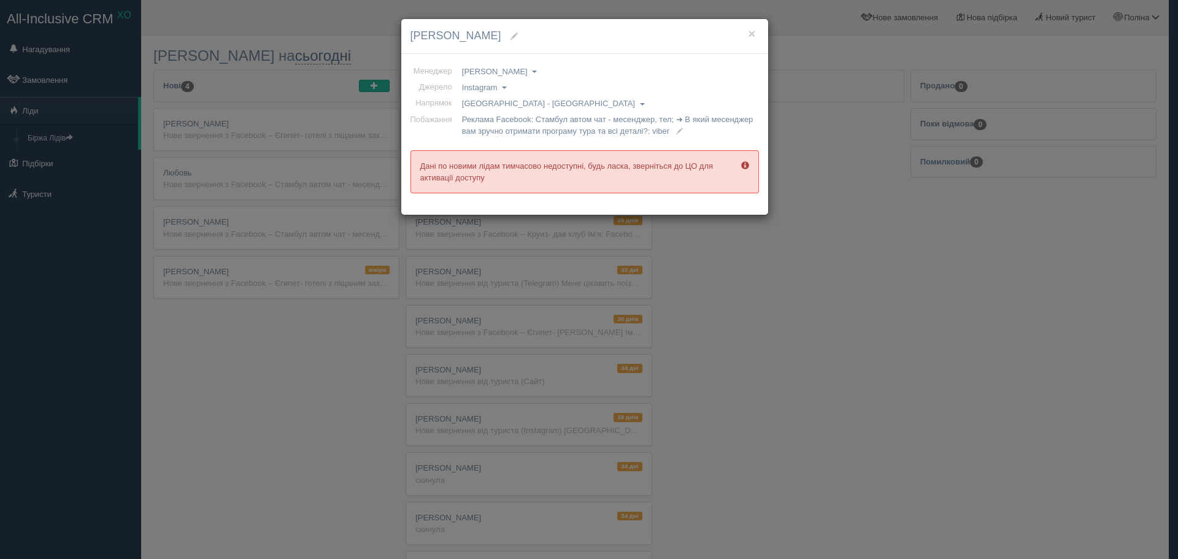
click at [380, 233] on div "× [PERSON_NAME] Менеджер [PERSON_NAME] [PERSON_NAME] [PERSON_NAME] [PERSON_NAME…" at bounding box center [589, 279] width 1178 height 559
click at [751, 33] on button "×" at bounding box center [751, 33] width 7 height 13
